Goal: Task Accomplishment & Management: Use online tool/utility

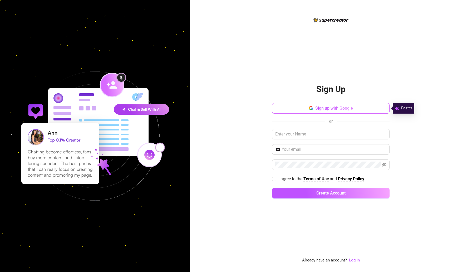
click at [310, 108] on icon "button" at bounding box center [311, 108] width 4 height 4
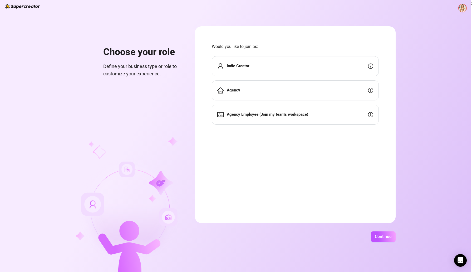
click at [319, 59] on div "Indie Creator" at bounding box center [295, 66] width 167 height 20
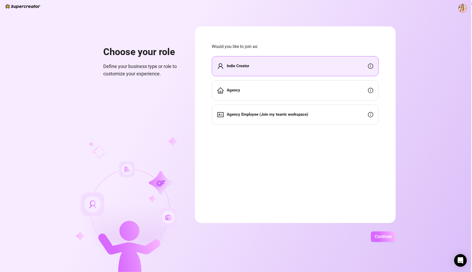
click at [376, 236] on span "Continue" at bounding box center [383, 236] width 17 height 5
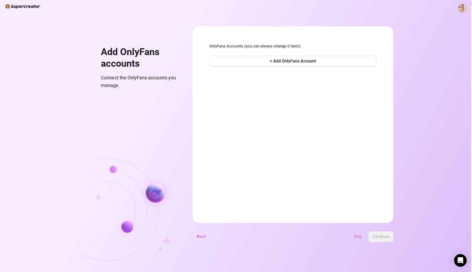
click at [357, 237] on span "Skip" at bounding box center [358, 236] width 8 height 5
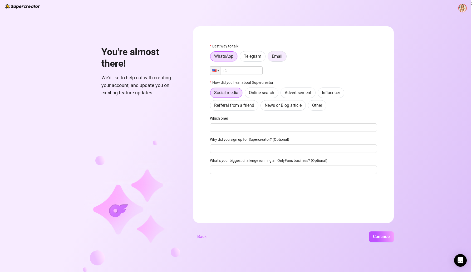
click at [272, 56] on span "Email" at bounding box center [277, 56] width 11 height 5
click at [269, 58] on input "Email" at bounding box center [269, 58] width 0 height 0
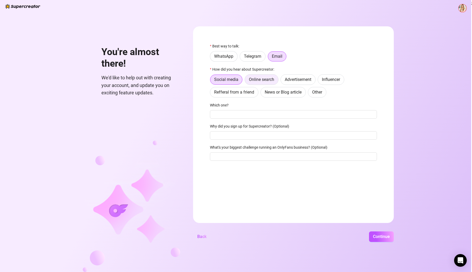
click at [265, 81] on span "Online search" at bounding box center [261, 79] width 25 height 5
click at [246, 81] on input "Online search" at bounding box center [246, 81] width 0 height 0
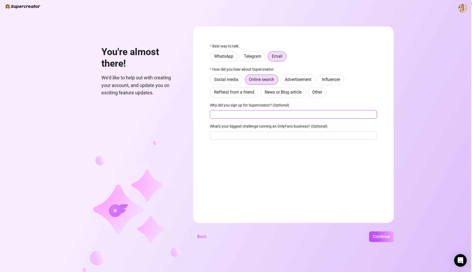
click at [249, 112] on input "Why did you sign up for Supercreator? (Optional)" at bounding box center [293, 114] width 167 height 8
type input "I don't know how to chat:)"
click at [369, 231] on button "Continue" at bounding box center [381, 236] width 25 height 11
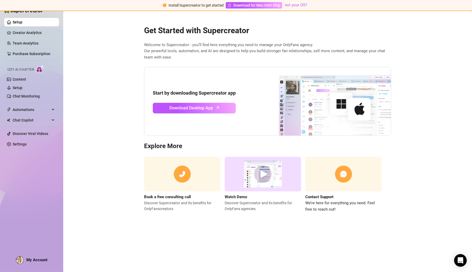
click at [34, 70] on span "Izzy AI Chatter" at bounding box center [20, 69] width 27 height 5
click at [41, 69] on img at bounding box center [40, 69] width 8 height 8
click at [26, 78] on link "Content" at bounding box center [19, 79] width 13 height 4
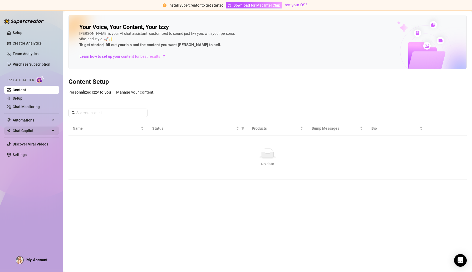
click at [32, 132] on span "Chat Copilot" at bounding box center [31, 130] width 37 height 8
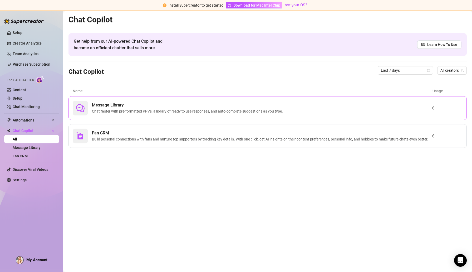
click at [237, 115] on div "Message Library Chat faster with pre-formatted PPVs, a library of ready to use …" at bounding box center [252, 108] width 359 height 15
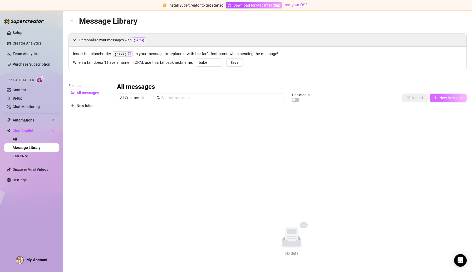
click at [442, 96] on span "New Message" at bounding box center [450, 98] width 23 height 4
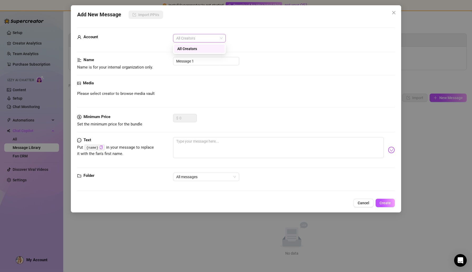
click at [223, 39] on div "All Creators" at bounding box center [199, 38] width 53 height 8
click at [206, 50] on div "All Creators" at bounding box center [199, 49] width 44 height 6
click at [205, 61] on input "Message 1" at bounding box center [206, 61] width 66 height 8
click at [200, 150] on textarea at bounding box center [278, 147] width 211 height 21
click at [391, 150] on img at bounding box center [391, 149] width 7 height 7
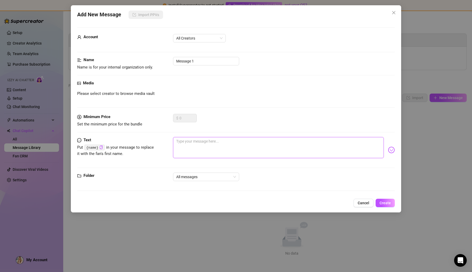
click at [301, 148] on textarea at bounding box center [278, 147] width 211 height 21
type textarea "I"
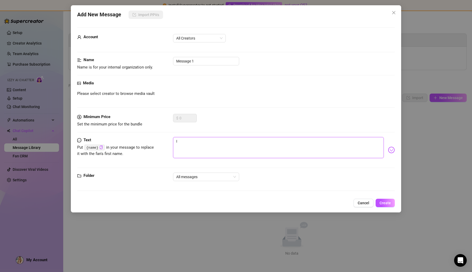
type textarea "I d"
type textarea "I do"
type textarea "I don"
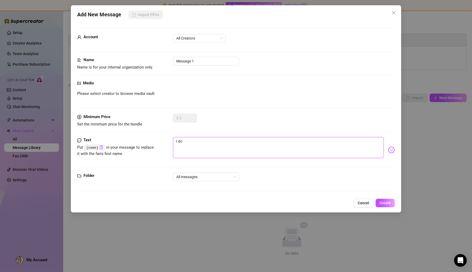
type textarea "I don"
type textarea "I don'"
type textarea "I don't"
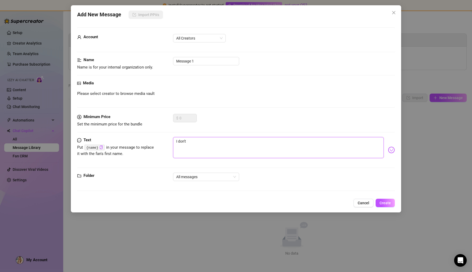
type textarea "I don't"
type textarea "I don't k"
type textarea "I don't kn"
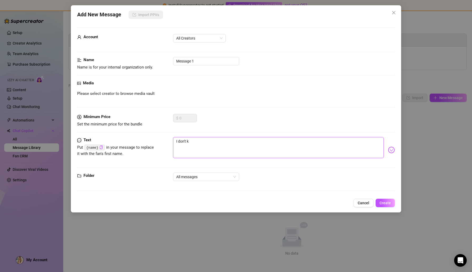
type textarea "I don't kn"
type textarea "I don't kno"
type textarea "I don't know"
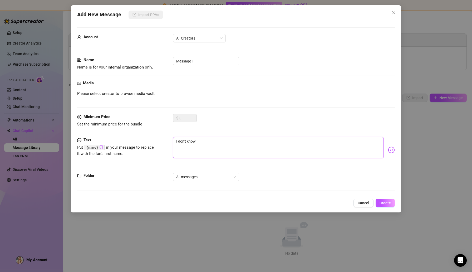
type textarea "I don't know"
type textarea "I don't know w"
type textarea "I don't know wh"
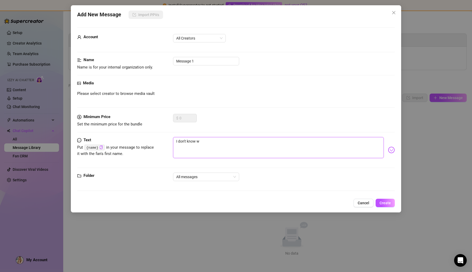
type textarea "I don't know wh"
type textarea "I don't know wha"
type textarea "I don't know what"
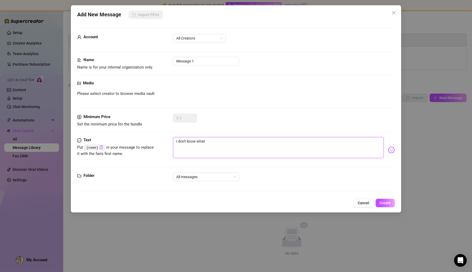
type textarea "I don't know what"
type textarea "I don't know what t"
type textarea "I don't know what to"
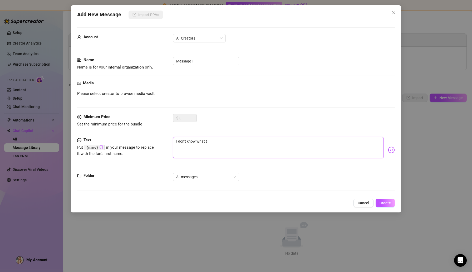
type textarea "I don't know what to"
type textarea "I don't know what to w"
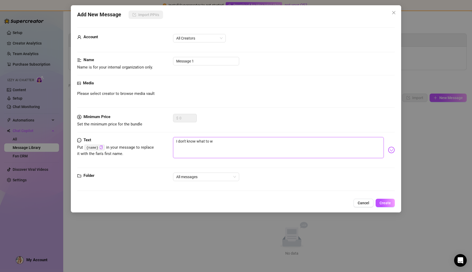
type textarea "I don't know what to wr"
type textarea "I don't know what to wri"
type textarea "I don't know what to writ"
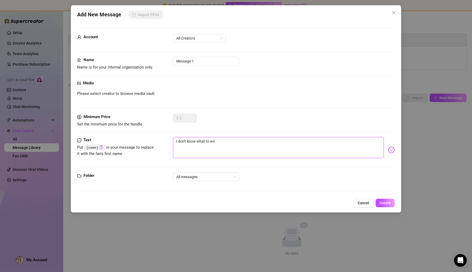
type textarea "I don't know what to writ"
type textarea "I don't know what to write"
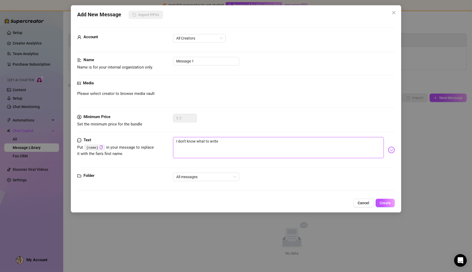
type textarea "I don't know what to write i"
type textarea "I don't know what to write in"
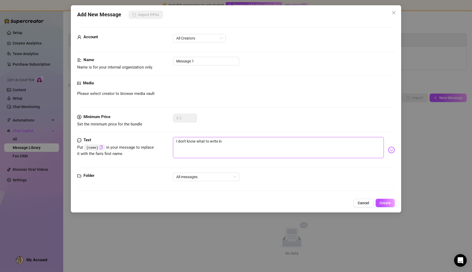
type textarea "I don't know what to write in"
type textarea "I don't know what to write in a"
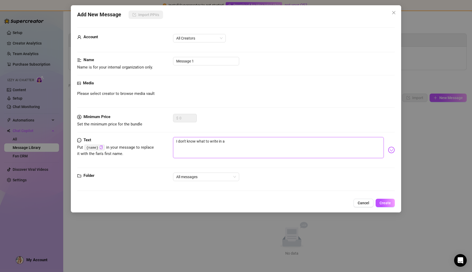
type textarea "I don't know what to write in a m"
type textarea "I don't know what to write in a me"
type textarea "I don't know what to write in a mes"
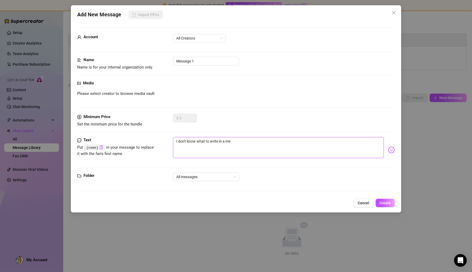
type textarea "I don't know what to write in a mes"
type textarea "I don't know what to write in a mess"
type textarea "I don't know what to write in a messa"
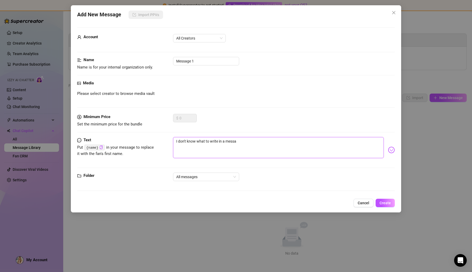
type textarea "I don't know what to write in a messag"
type textarea "I don't know what to write in a message"
type textarea "I don't know what to write in a message:"
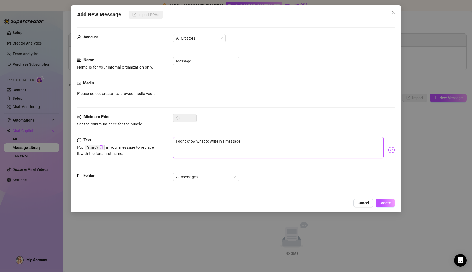
type textarea "I don't know what to write in a message:"
type textarea "I don't know what to write in a message"
click at [388, 201] on span "Create" at bounding box center [385, 203] width 11 height 4
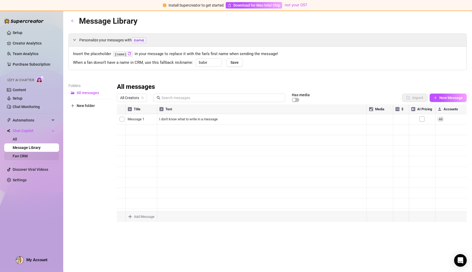
click at [17, 154] on link "Fan CRM" at bounding box center [20, 156] width 15 height 4
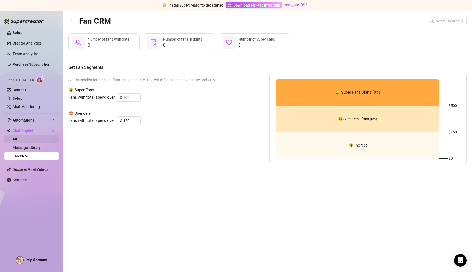
click at [17, 137] on link "All" at bounding box center [15, 139] width 4 height 4
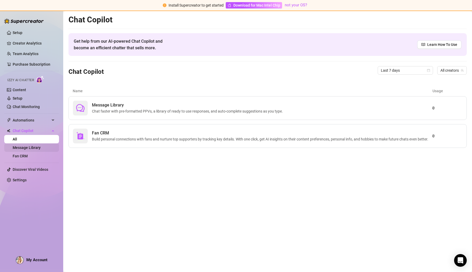
click at [20, 147] on link "Message Library" at bounding box center [27, 147] width 28 height 4
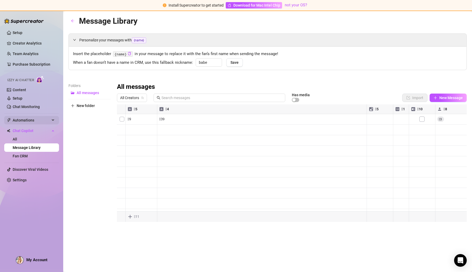
click at [32, 117] on span "Automations" at bounding box center [31, 120] width 37 height 8
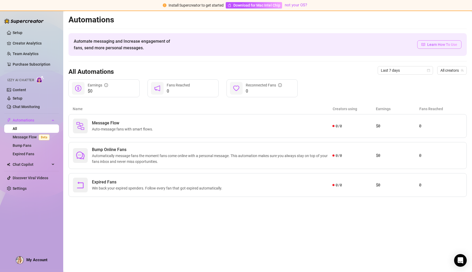
click at [432, 46] on span "Learn How To Use" at bounding box center [442, 45] width 30 height 6
